Goal: Information Seeking & Learning: Learn about a topic

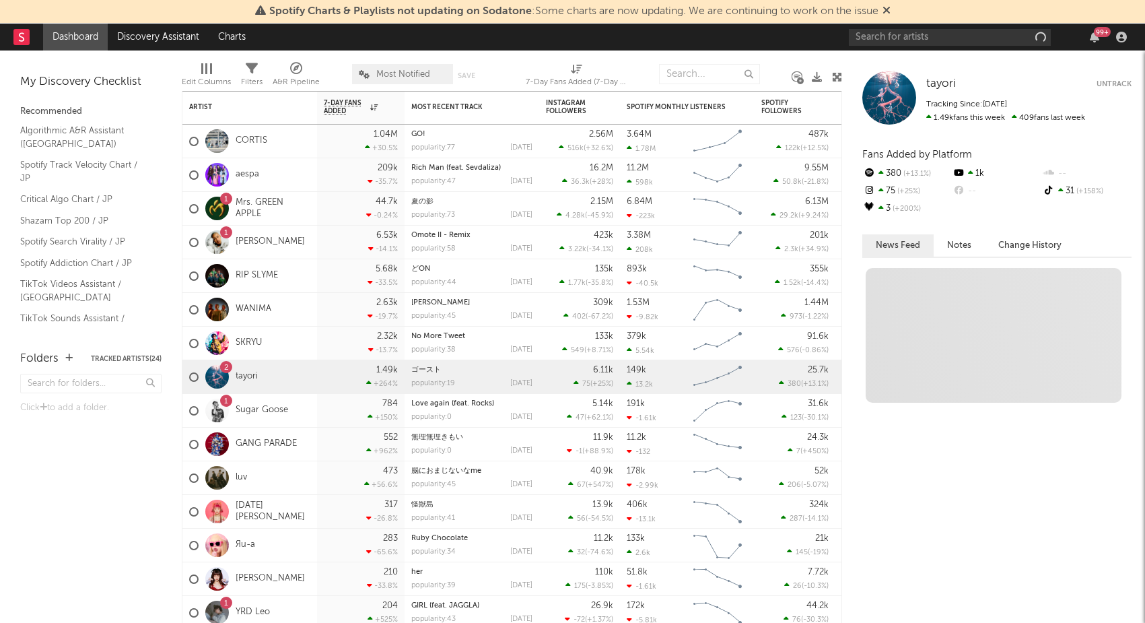
click at [390, 71] on span "Most Notified" at bounding box center [403, 74] width 54 height 9
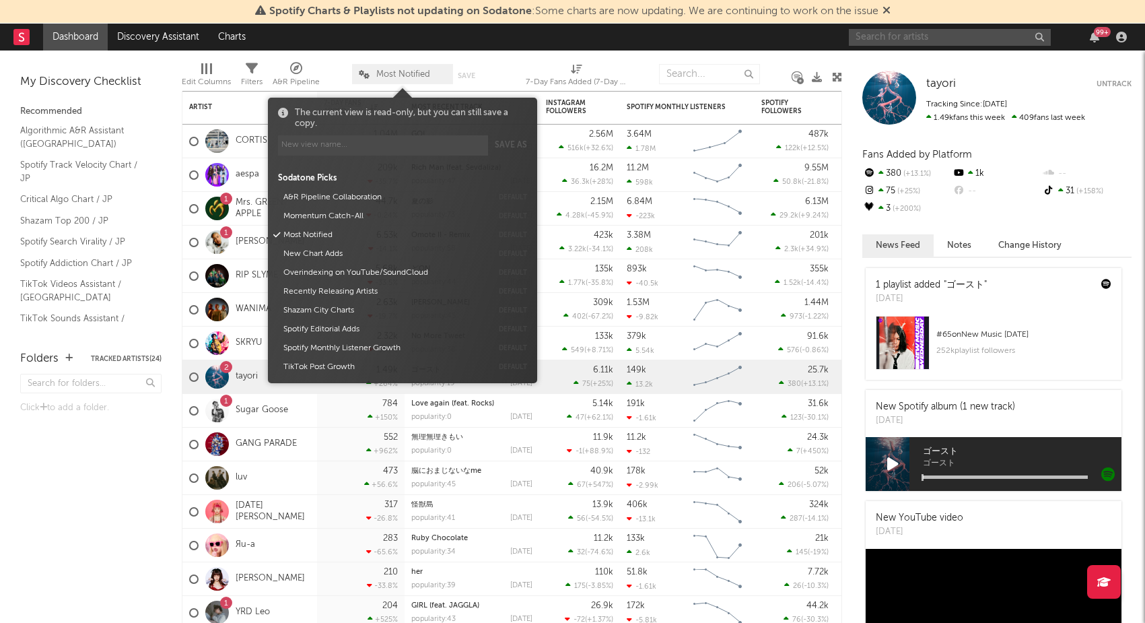
click at [898, 40] on input "text" at bounding box center [950, 37] width 202 height 17
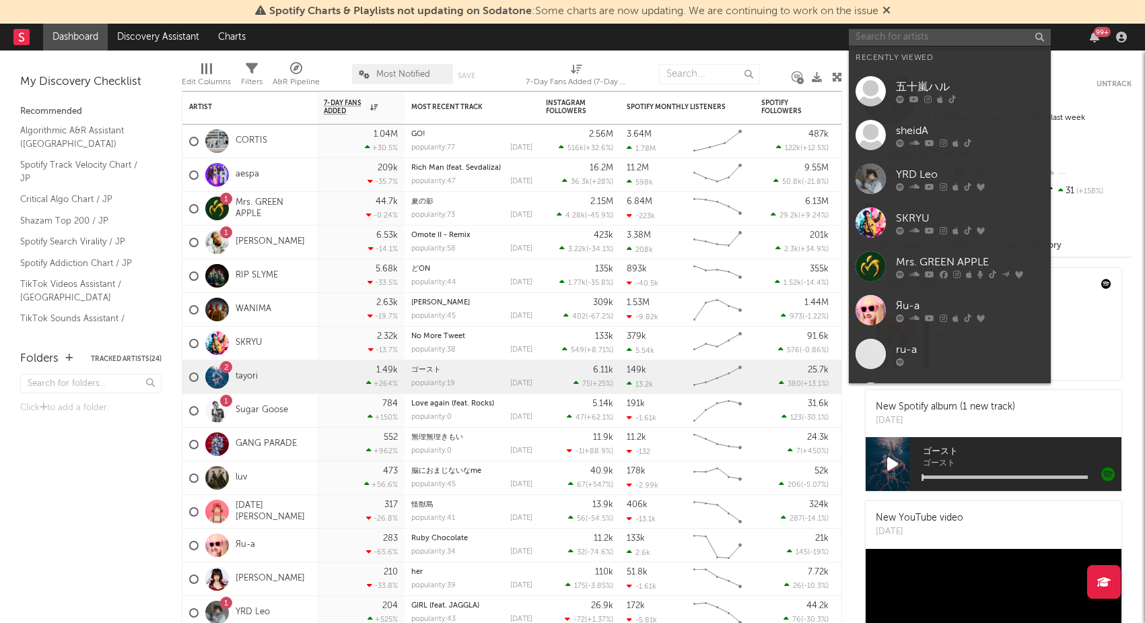
paste input "ziproom"
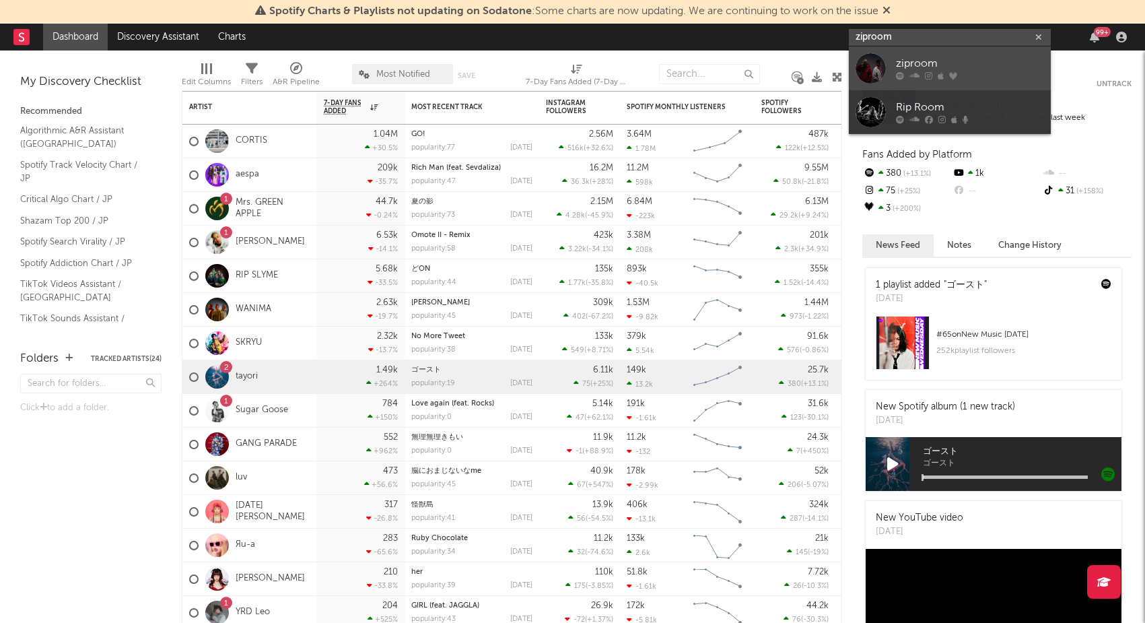
type input "ziproom"
click at [906, 63] on div "ziproom" at bounding box center [970, 64] width 148 height 16
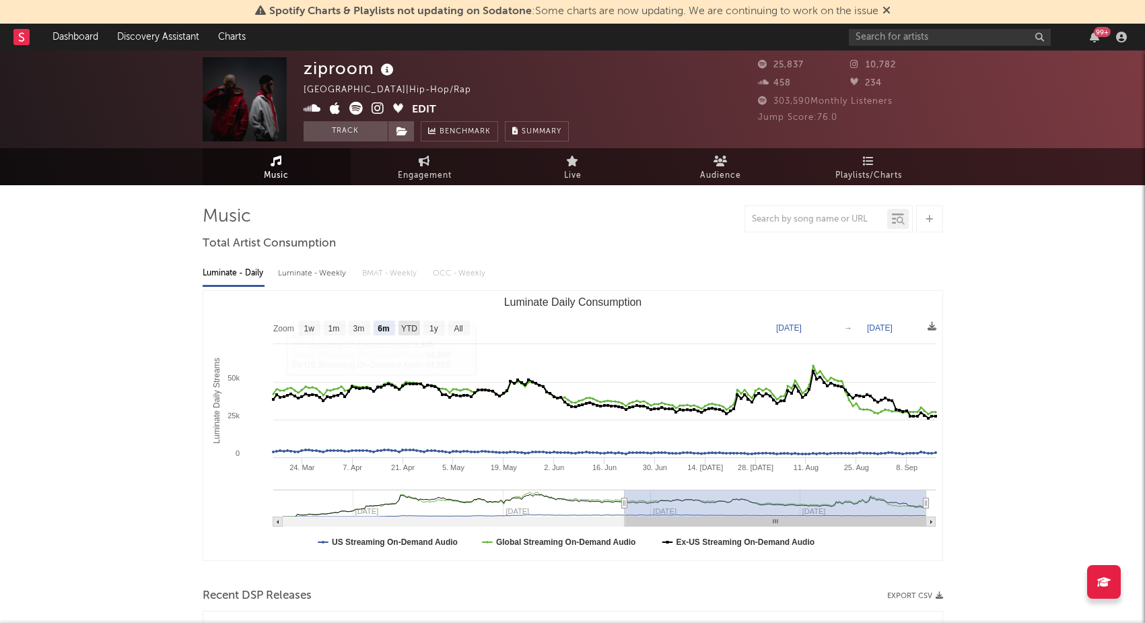
click at [408, 327] on text "YTD" at bounding box center [409, 328] width 16 height 9
select select "YTD"
type input "2025-01-01"
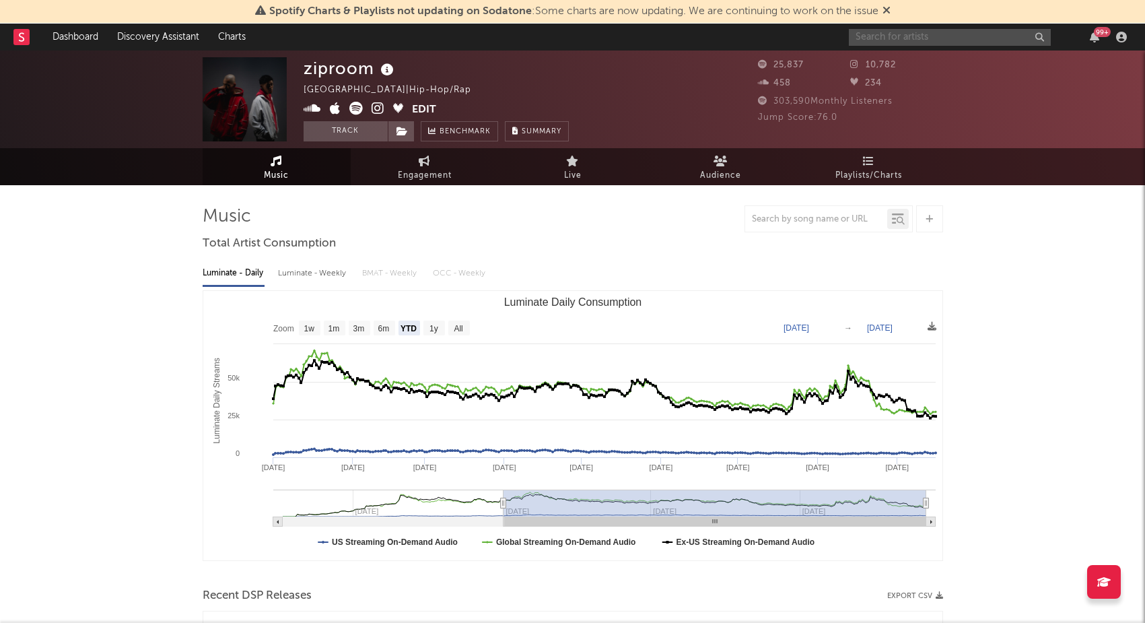
click at [918, 34] on input "text" at bounding box center [950, 37] width 202 height 17
type input "7co"
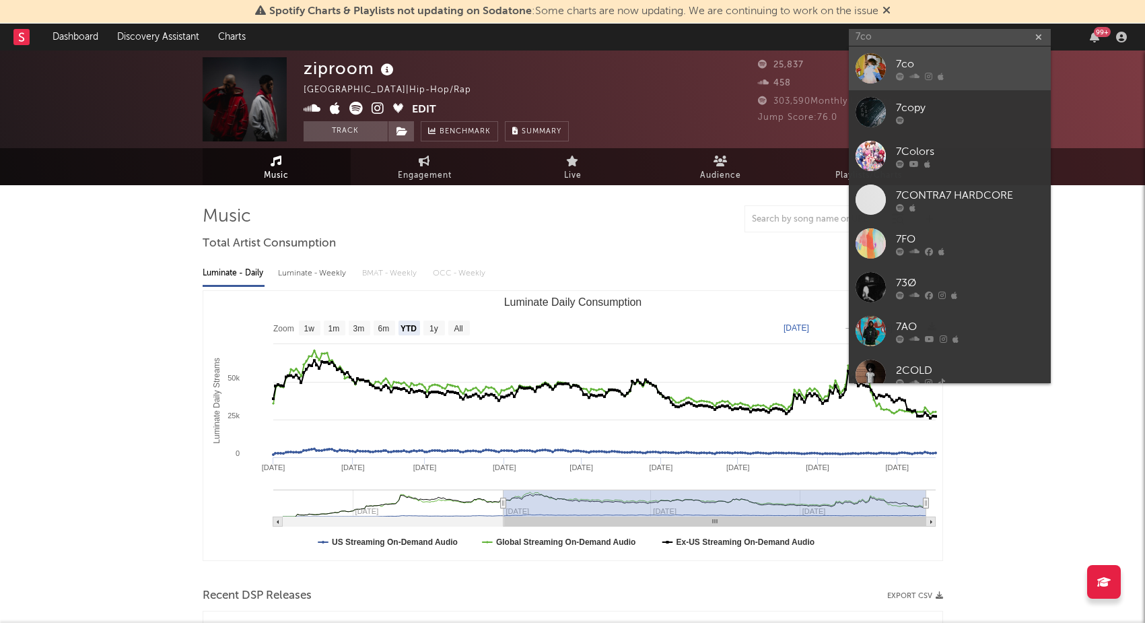
click at [962, 69] on div "7co" at bounding box center [970, 64] width 148 height 16
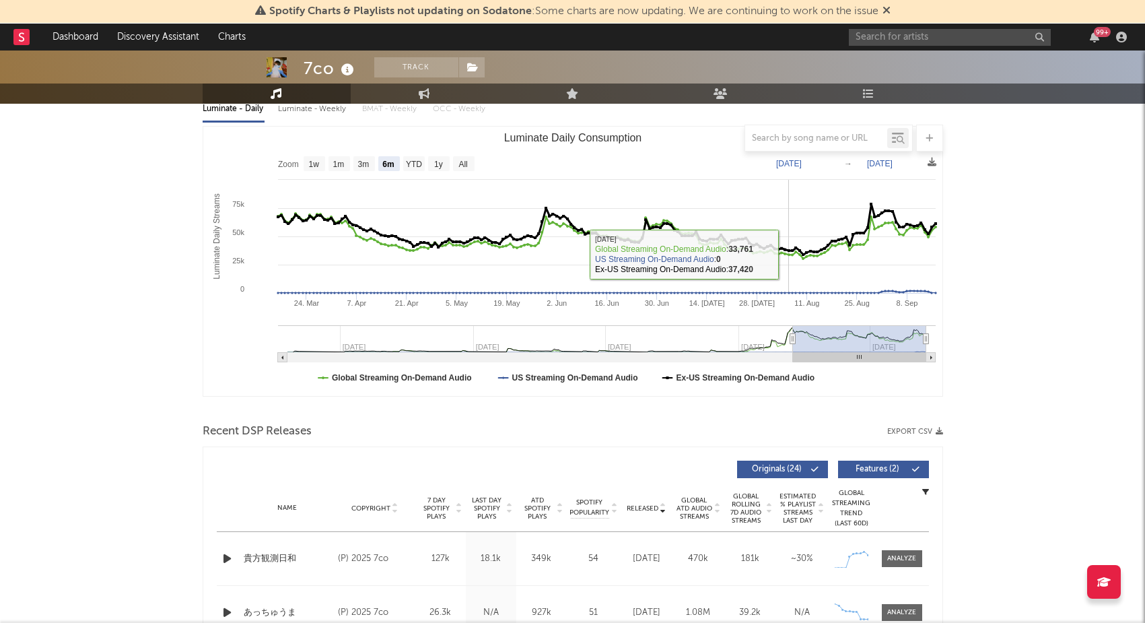
scroll to position [155, 0]
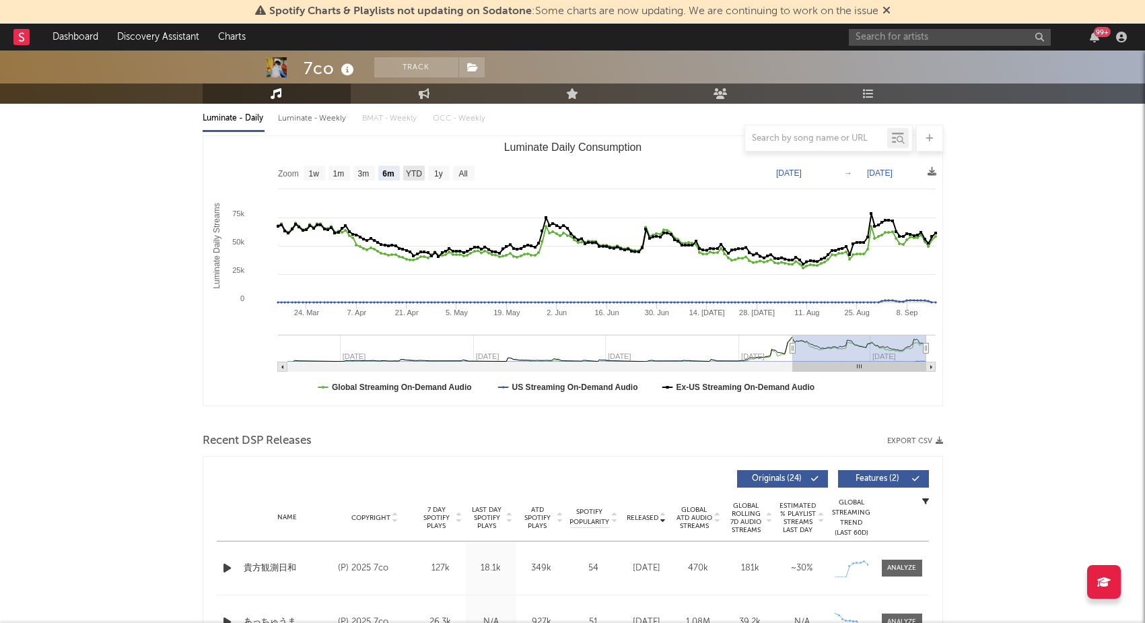
click at [418, 172] on text "YTD" at bounding box center [413, 173] width 16 height 9
select select "YTD"
type input "2025-01-01"
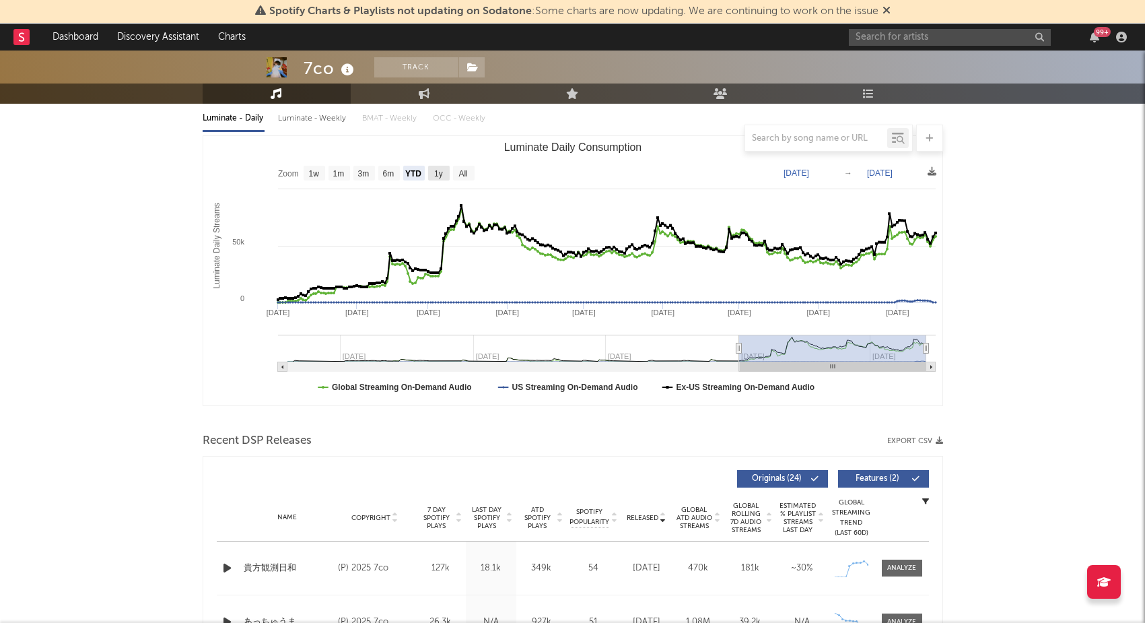
click at [438, 173] on text "1y" at bounding box center [438, 173] width 9 height 9
select select "1y"
type input "2024-09-16"
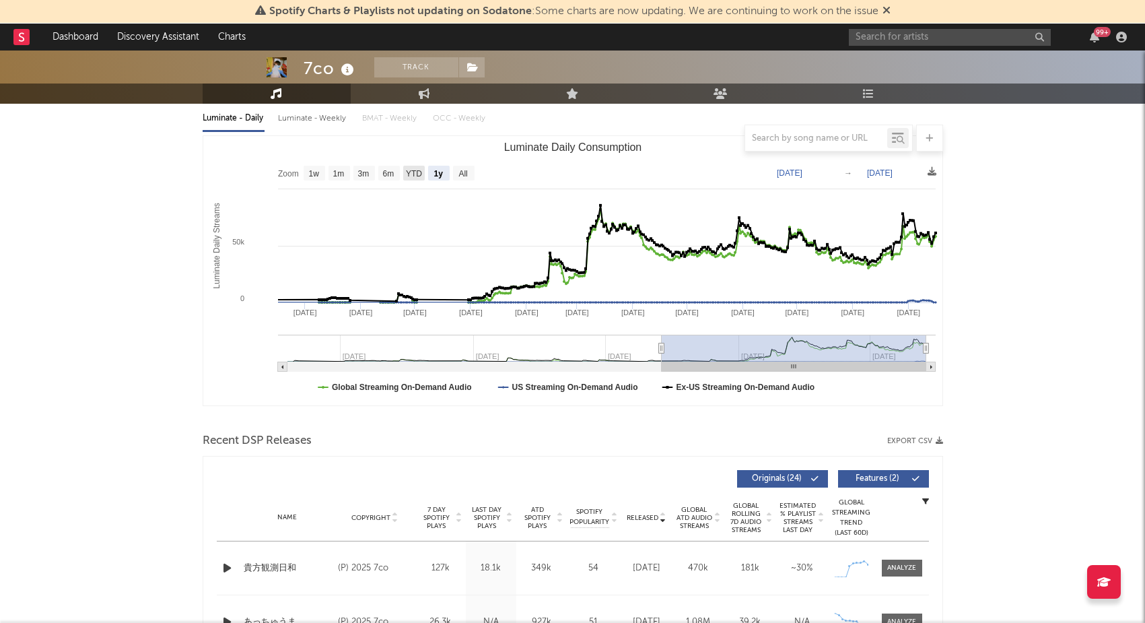
click at [417, 172] on text "YTD" at bounding box center [413, 173] width 16 height 9
select select "YTD"
type input "2025-01-01"
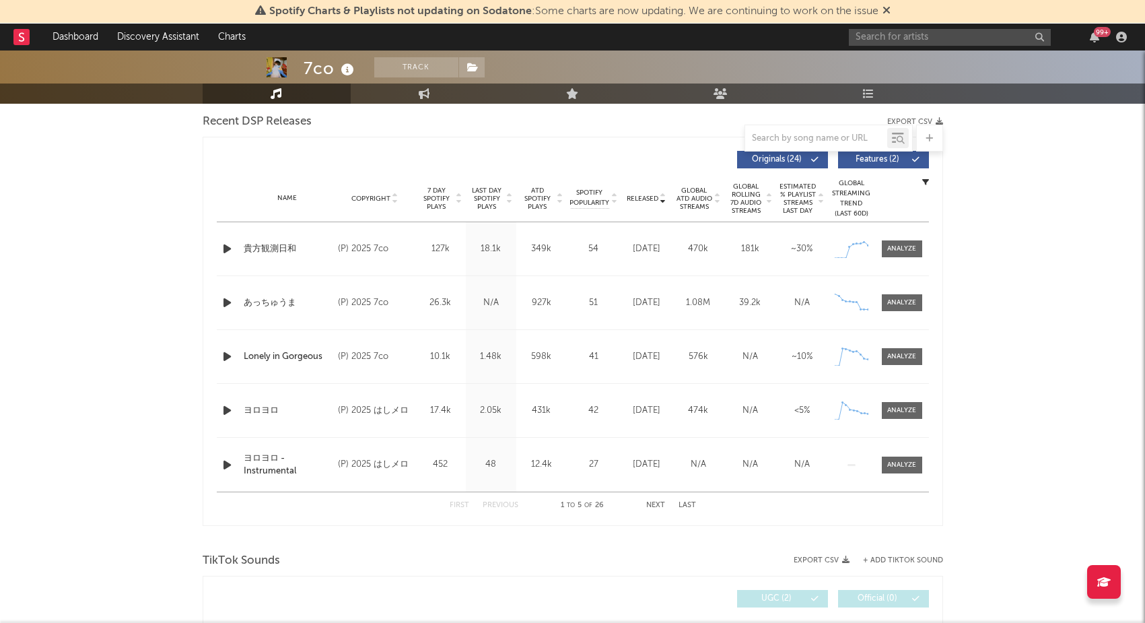
scroll to position [453, 0]
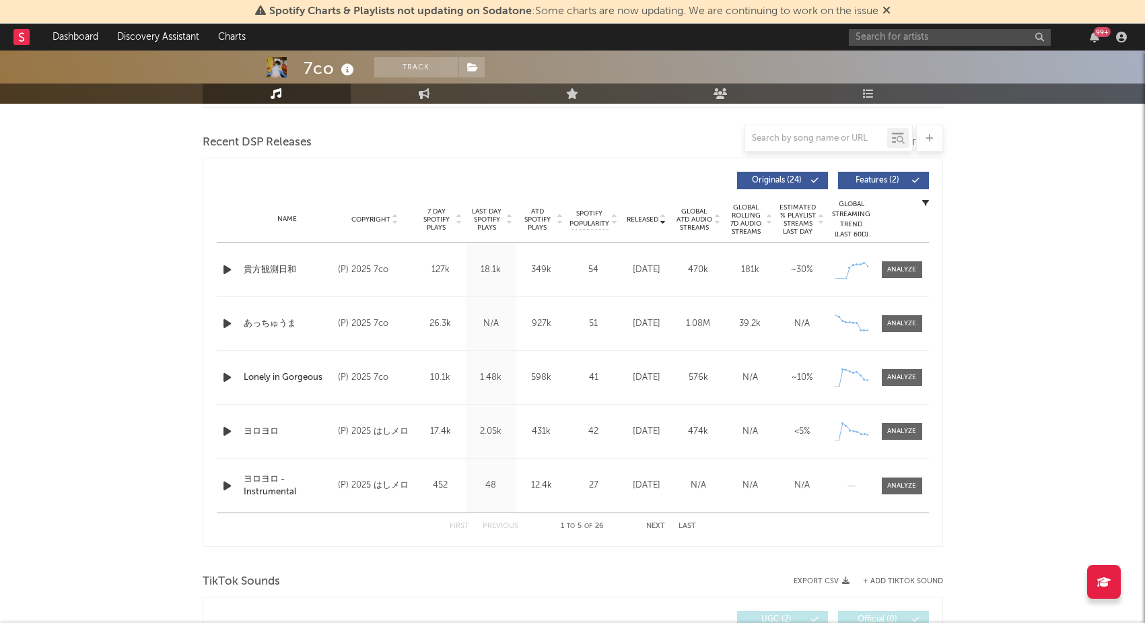
click at [657, 527] on button "Next" at bounding box center [655, 526] width 19 height 7
click at [654, 526] on button "Next" at bounding box center [655, 526] width 19 height 7
click at [466, 527] on button "First" at bounding box center [460, 526] width 20 height 7
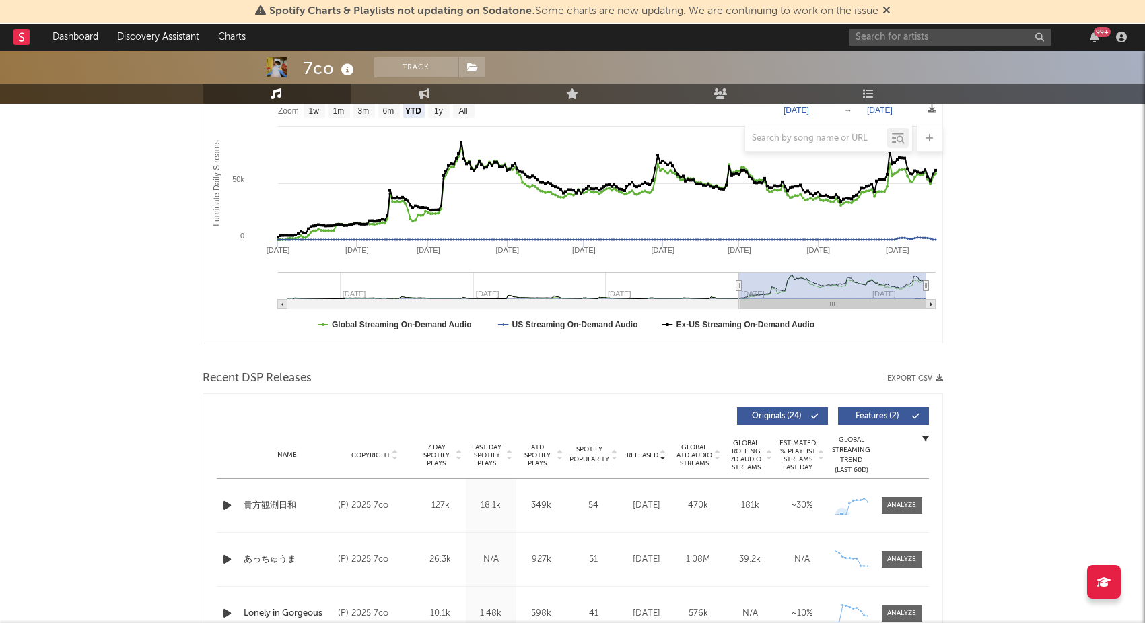
scroll to position [48, 0]
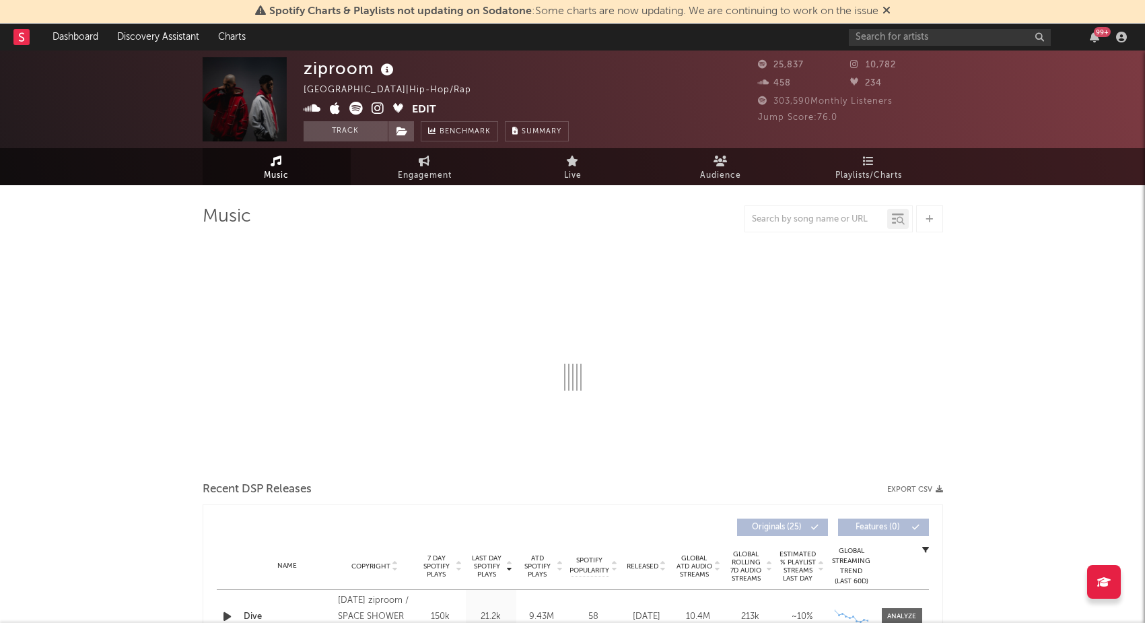
select select "6m"
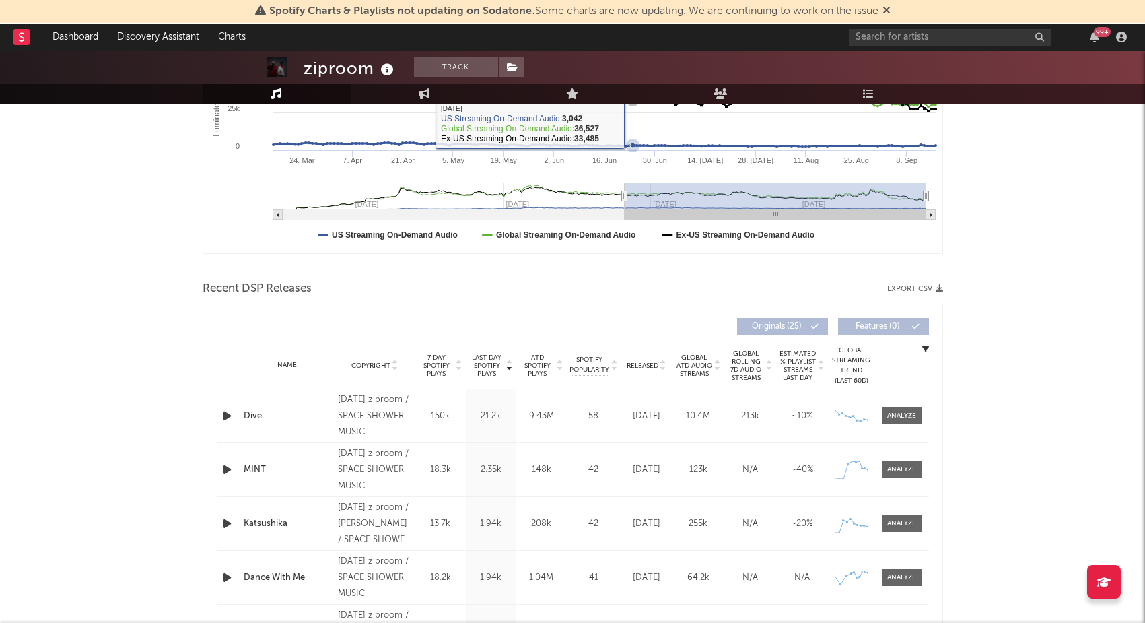
scroll to position [428, 0]
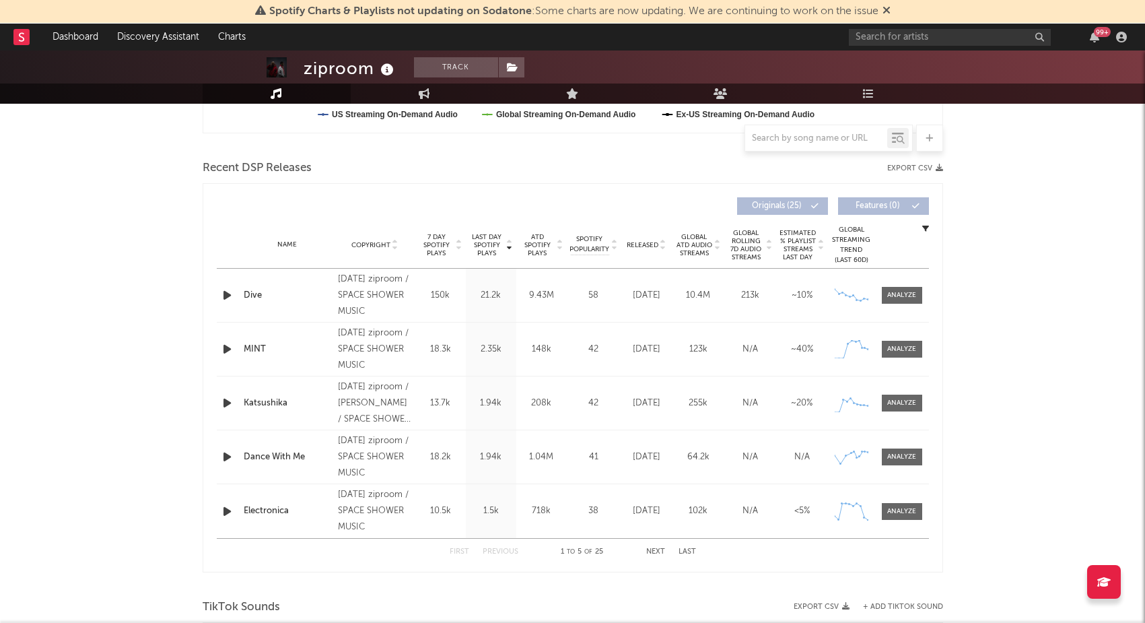
click at [657, 246] on span "Released" at bounding box center [643, 245] width 32 height 8
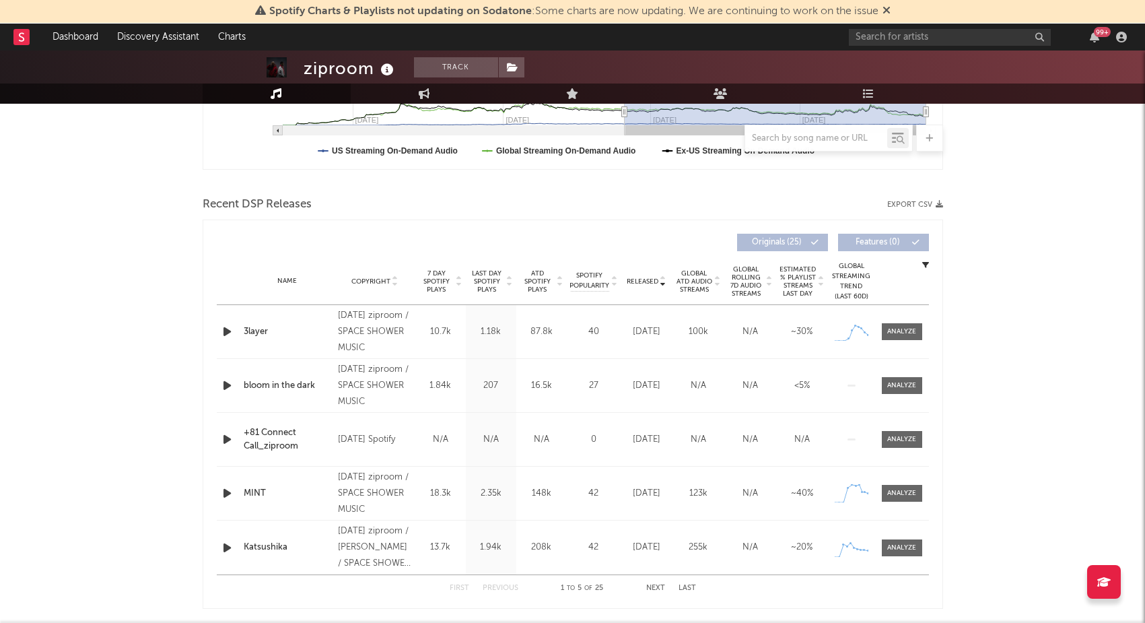
scroll to position [392, 0]
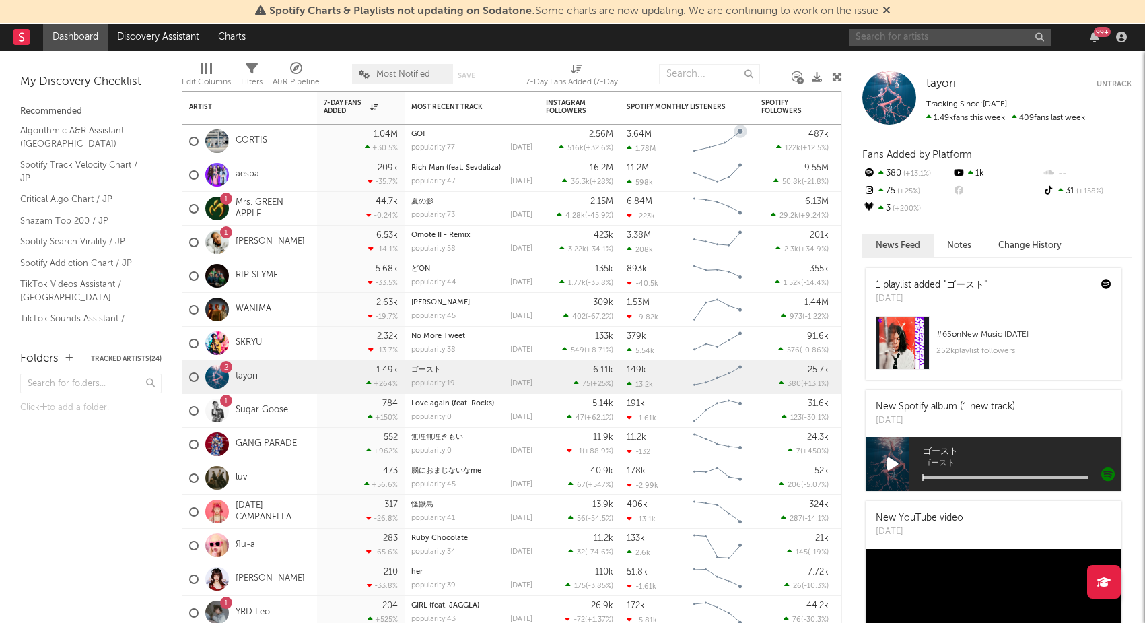
click at [884, 42] on input "text" at bounding box center [950, 37] width 202 height 17
click at [933, 32] on input "乃紫" at bounding box center [950, 36] width 202 height 17
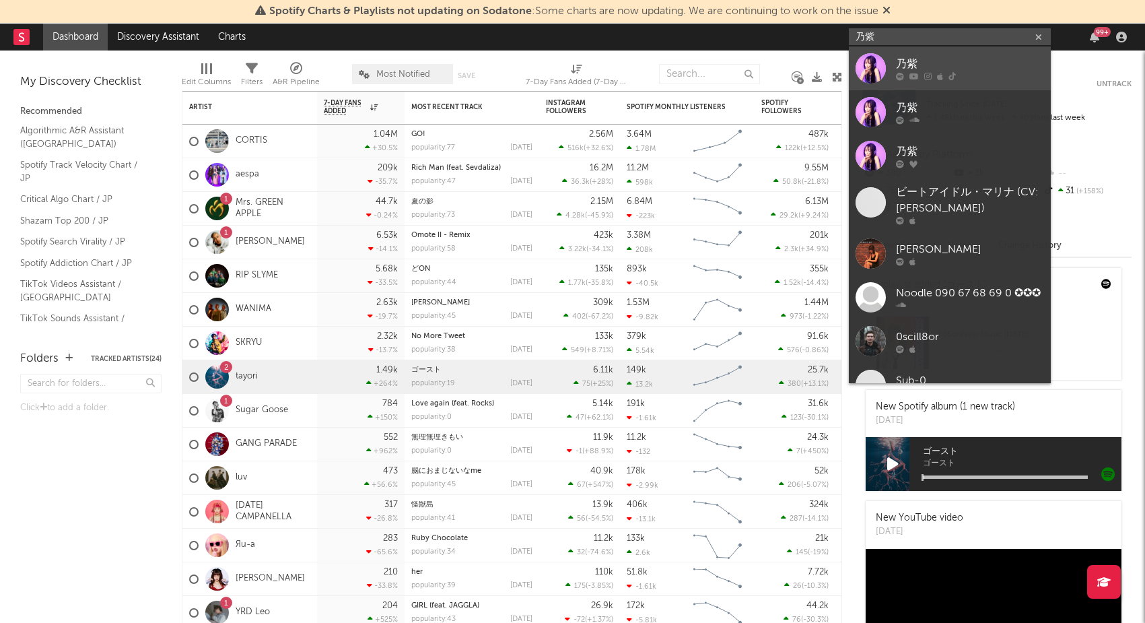
type input "乃紫"
click at [906, 64] on div "乃紫" at bounding box center [970, 65] width 148 height 16
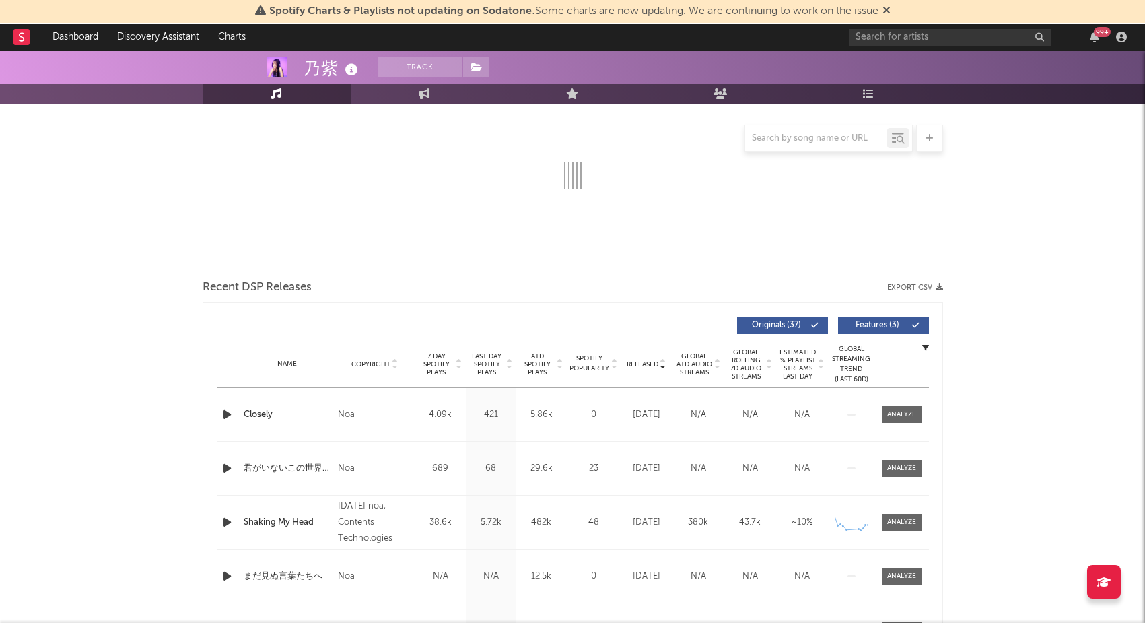
scroll to position [215, 0]
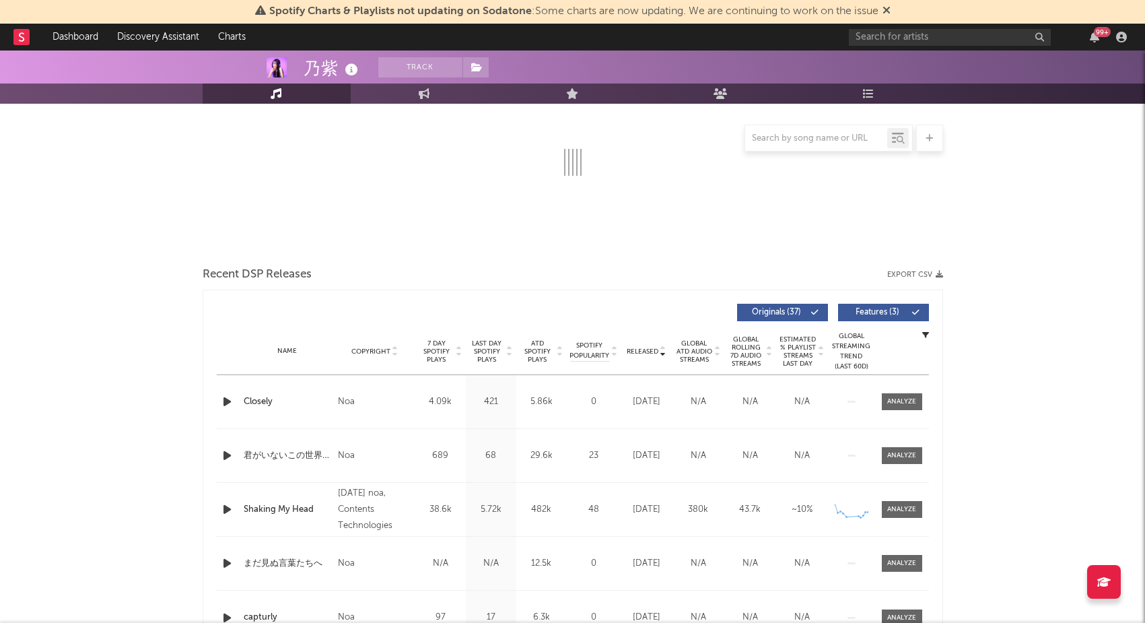
select select "6m"
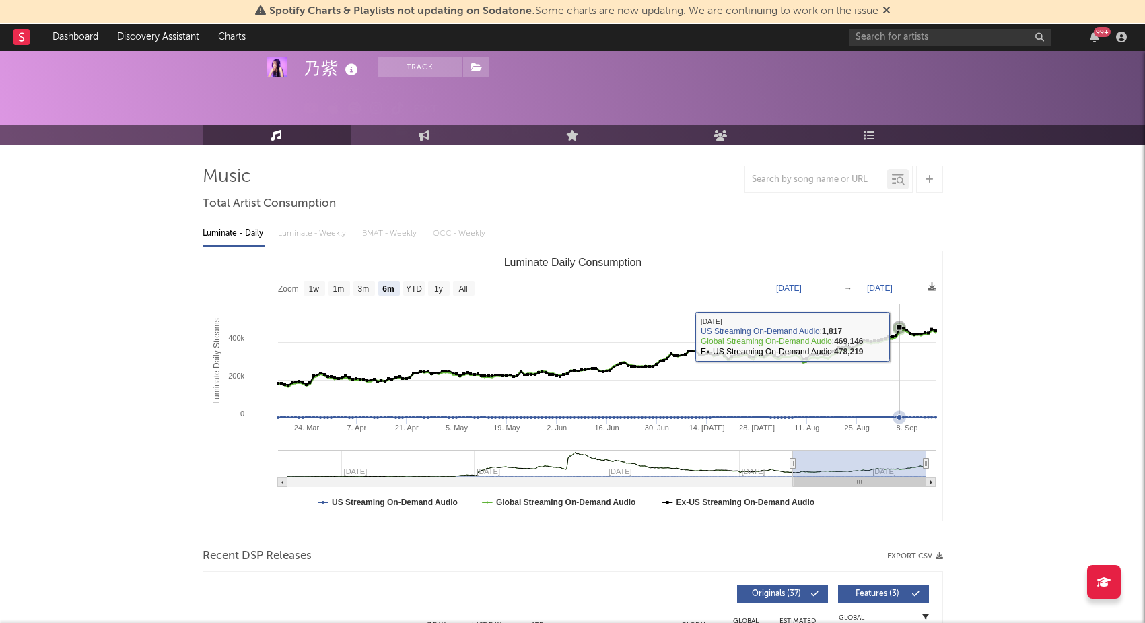
scroll to position [44, 0]
